Goal: Task Accomplishment & Management: Use online tool/utility

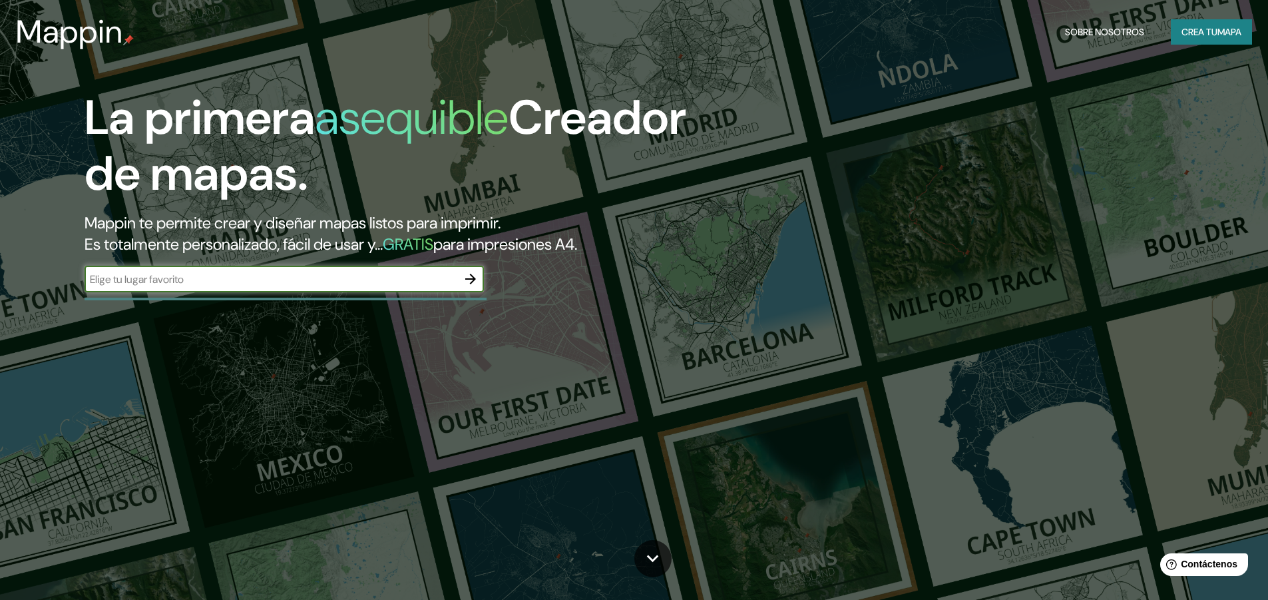
click at [300, 279] on input "text" at bounding box center [271, 279] width 373 height 15
type input "cochabamba"
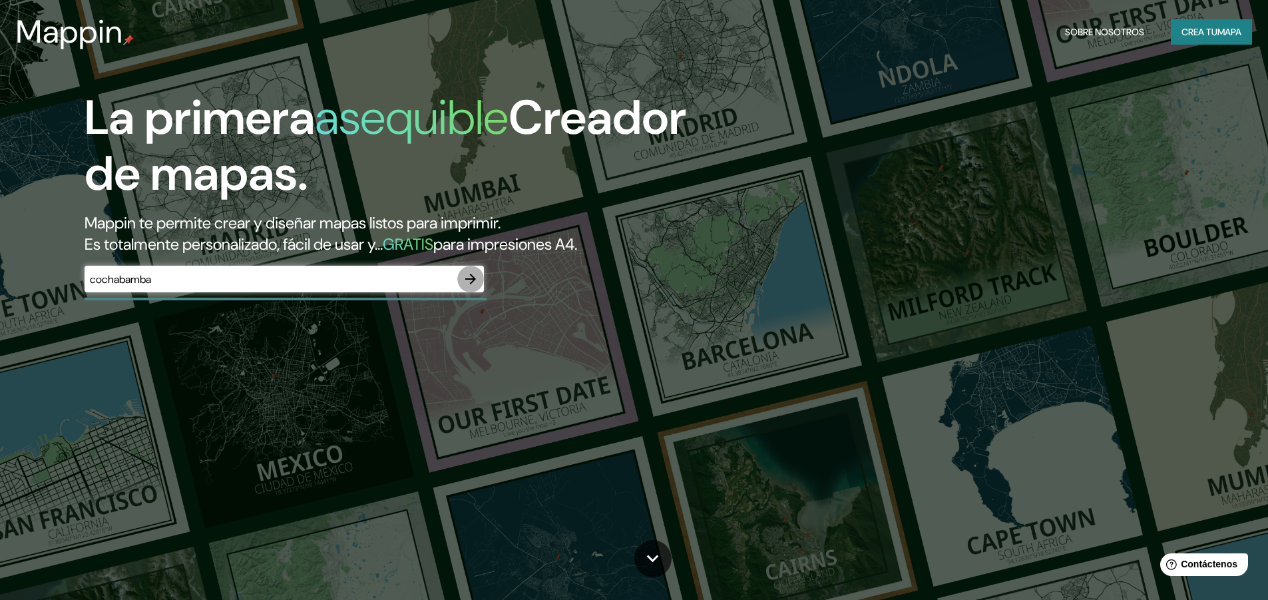
click at [474, 270] on button "button" at bounding box center [470, 279] width 27 height 27
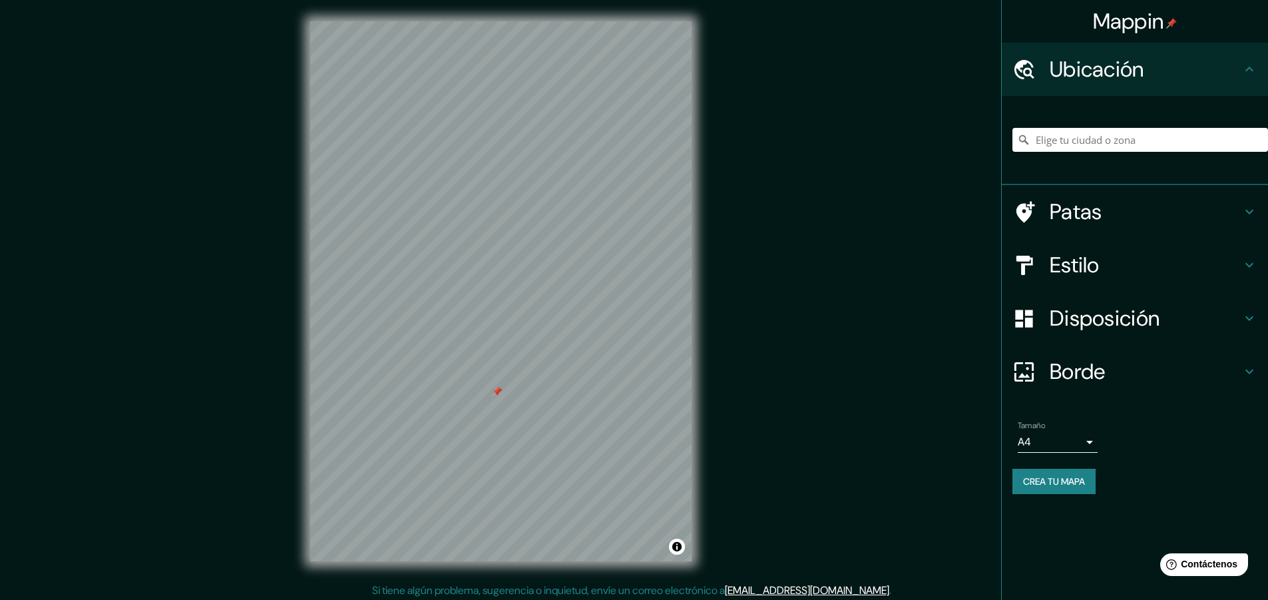
click at [1133, 136] on input "Elige tu ciudad o zona" at bounding box center [1141, 140] width 256 height 24
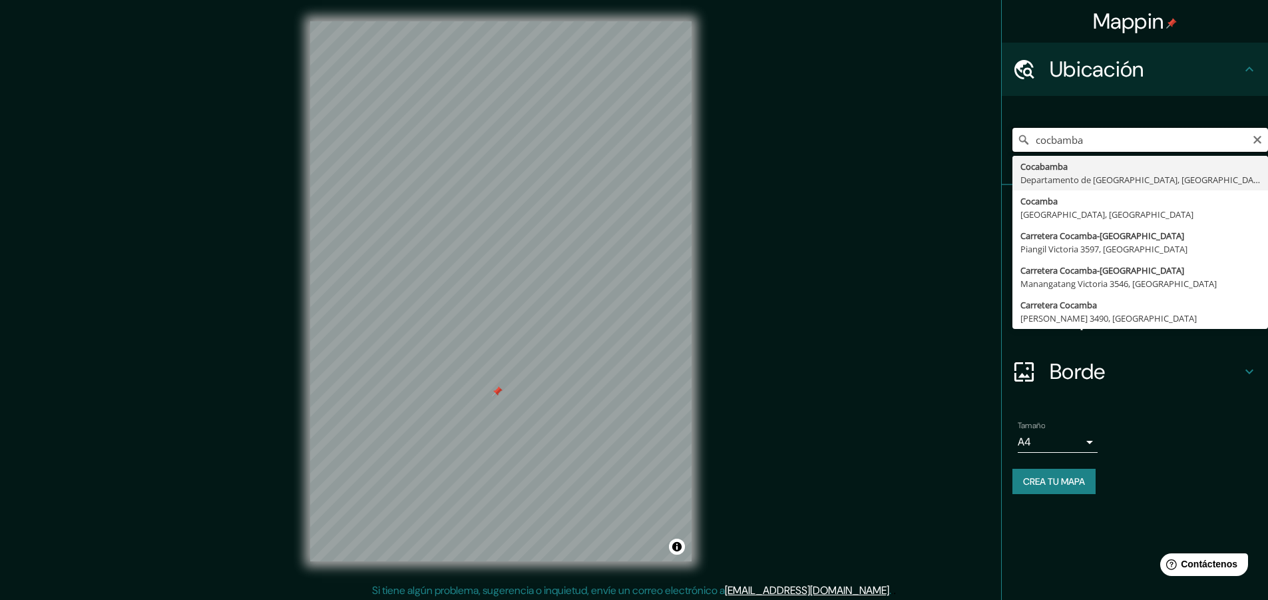
click at [1054, 141] on input "cocbamba" at bounding box center [1141, 140] width 256 height 24
click at [1050, 142] on input "cocbamba" at bounding box center [1141, 140] width 256 height 24
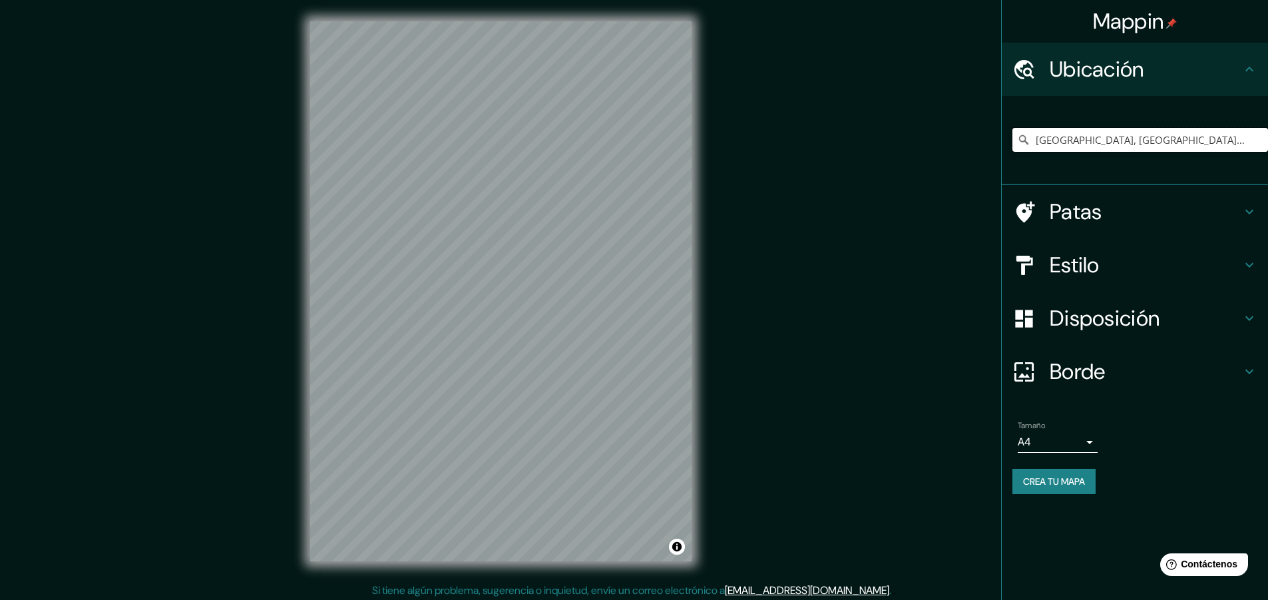
type input "[GEOGRAPHIC_DATA], [GEOGRAPHIC_DATA], [GEOGRAPHIC_DATA]"
